Goal: Information Seeking & Learning: Learn about a topic

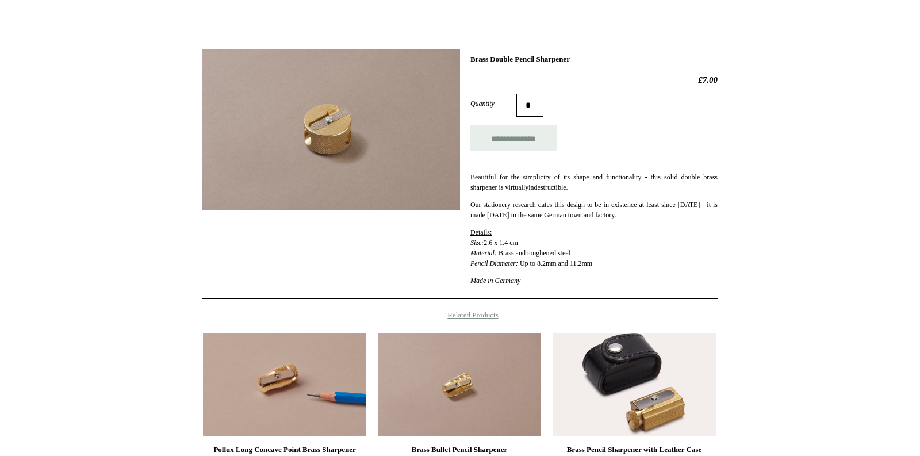
scroll to position [288, 0]
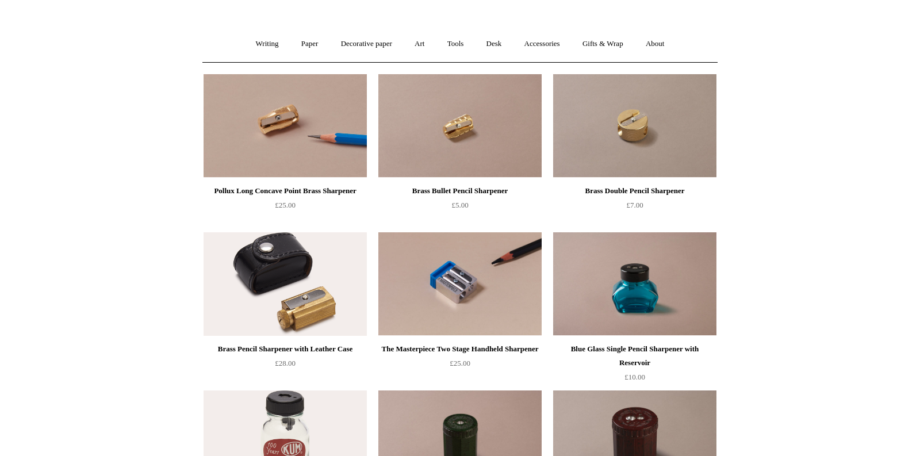
scroll to position [178, 0]
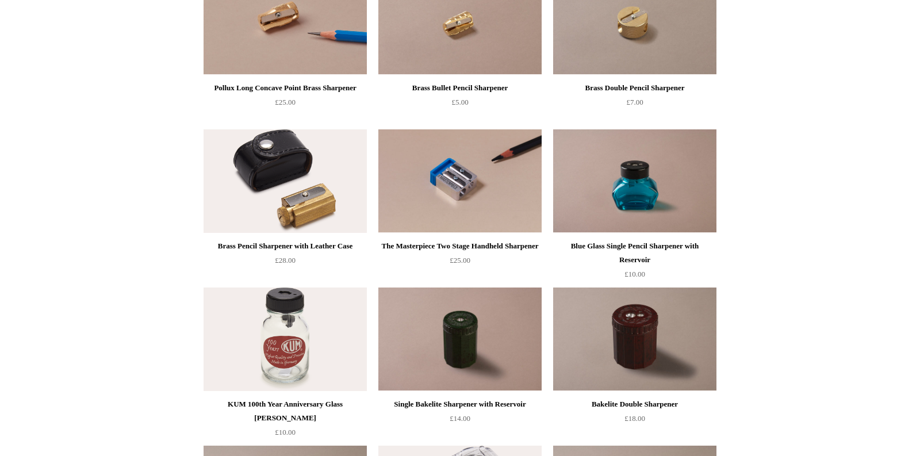
click at [653, 167] on img at bounding box center [634, 181] width 163 height 104
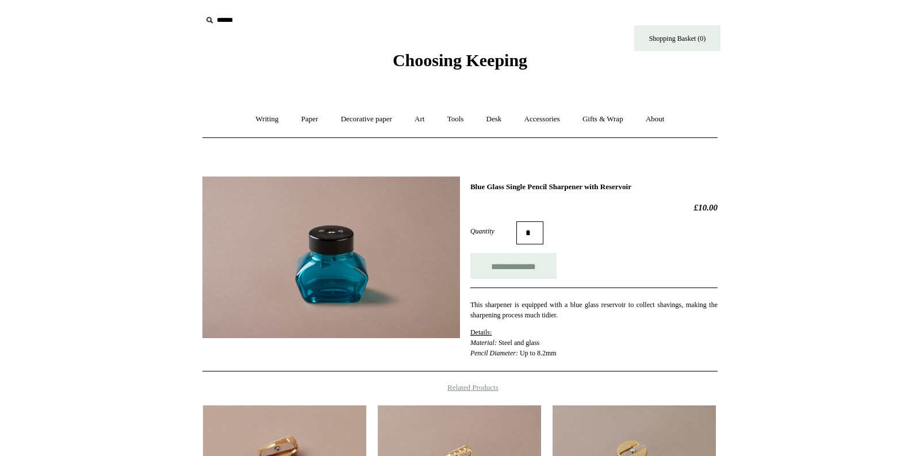
click at [361, 227] on img at bounding box center [331, 258] width 258 height 162
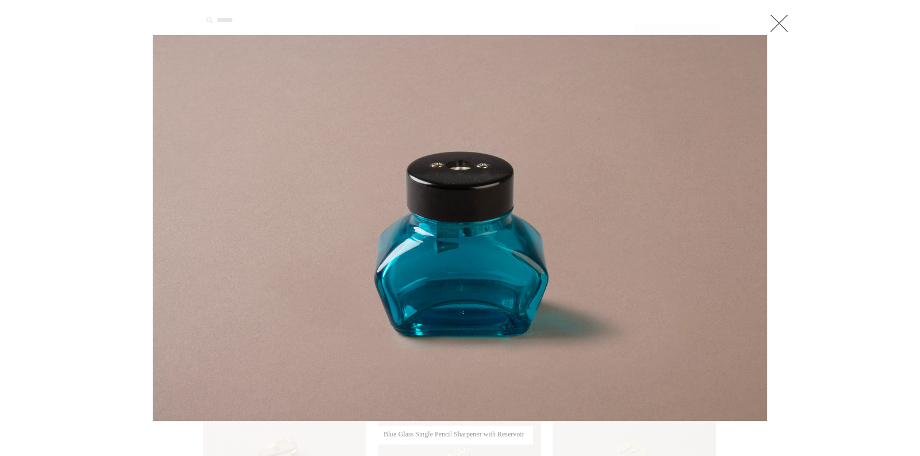
click at [497, 164] on img at bounding box center [460, 228] width 614 height 386
click at [783, 21] on link at bounding box center [779, 23] width 23 height 23
